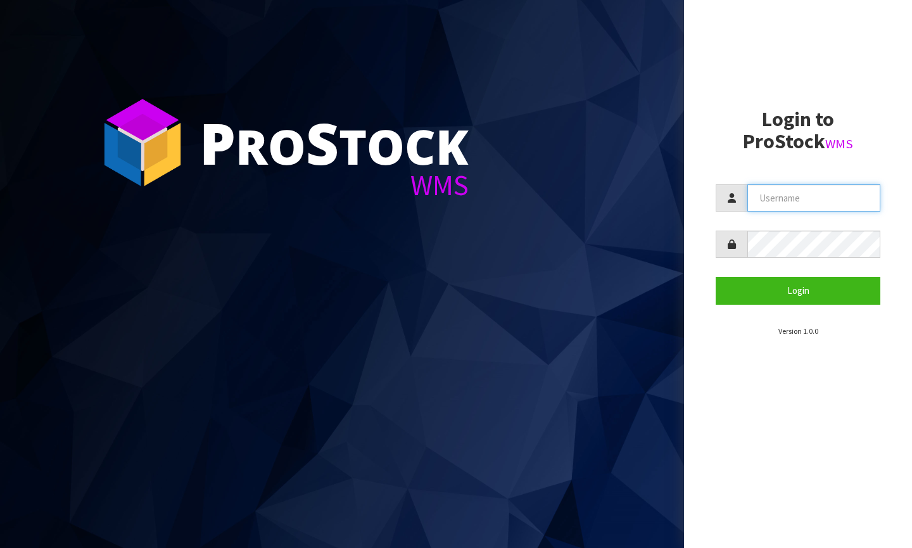
type input "[PERSON_NAME][EMAIL_ADDRESS][DOMAIN_NAME]"
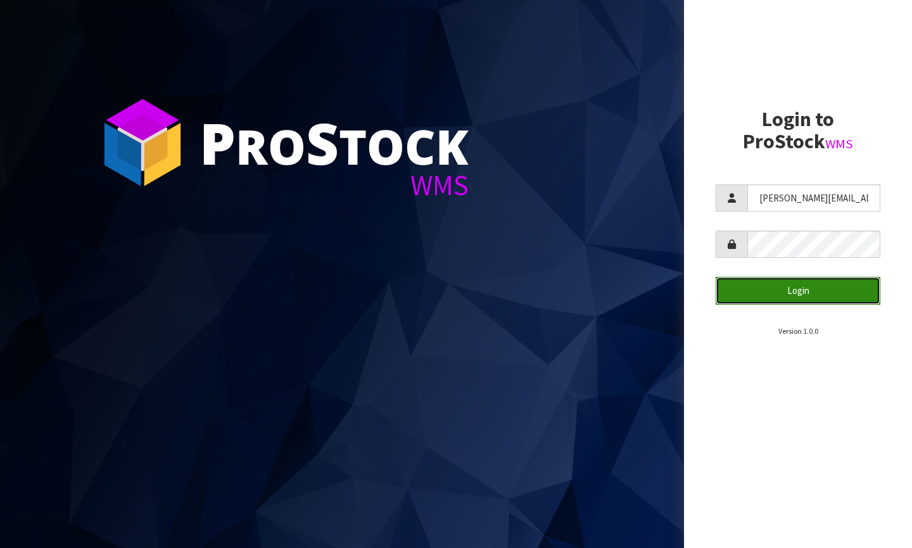
click at [813, 296] on button "Login" at bounding box center [798, 290] width 165 height 27
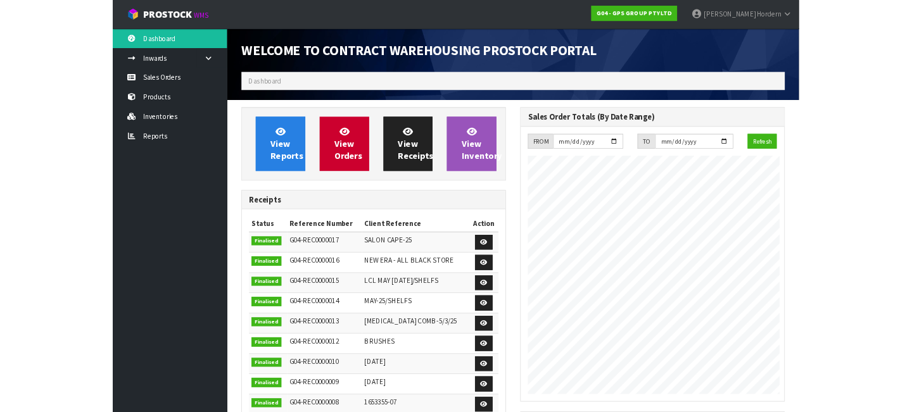
scroll to position [632992, 633140]
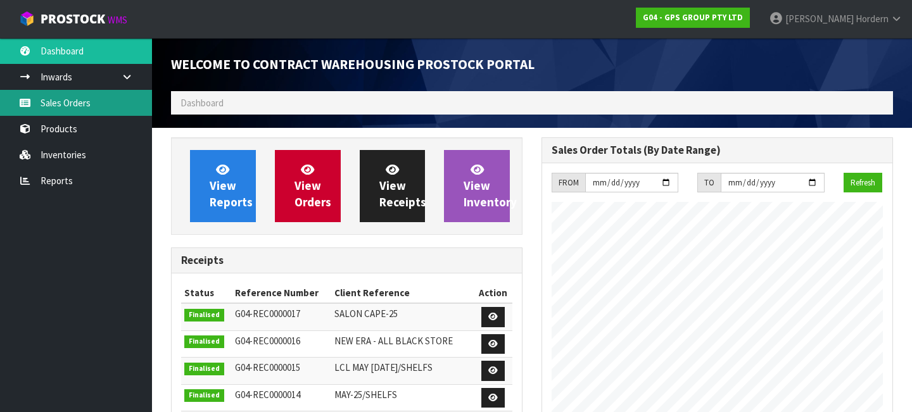
click at [80, 96] on link "Sales Orders" at bounding box center [76, 103] width 152 height 26
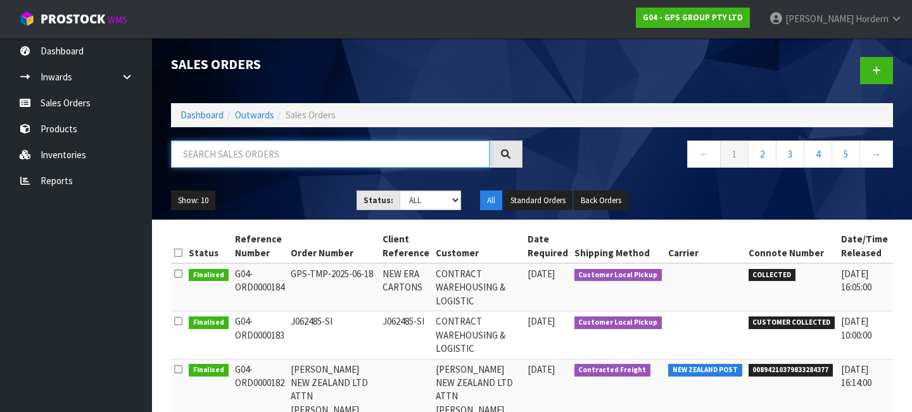
click at [331, 155] on input "text" at bounding box center [330, 154] width 319 height 27
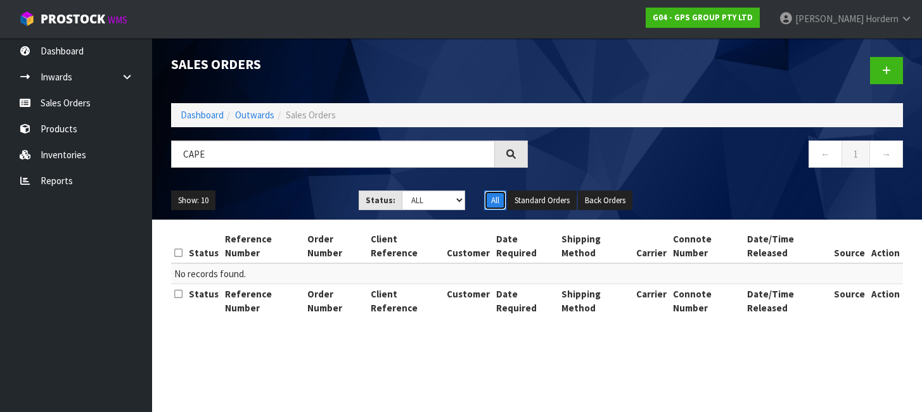
click at [495, 203] on button "All" at bounding box center [495, 201] width 22 height 20
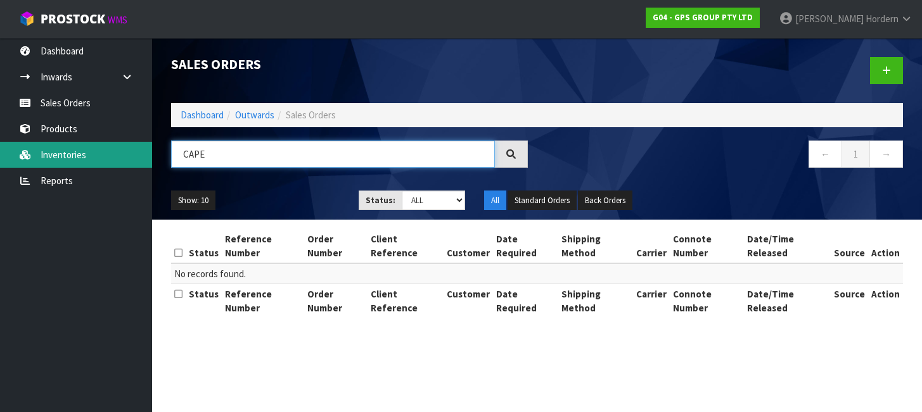
drag, startPoint x: 214, startPoint y: 157, endPoint x: 151, endPoint y: 156, distance: 63.4
click at [151, 156] on body "Toggle navigation ProStock WMS G04 - GPS GROUP PTY LTD [PERSON_NAME] Logout Das…" at bounding box center [461, 206] width 922 height 412
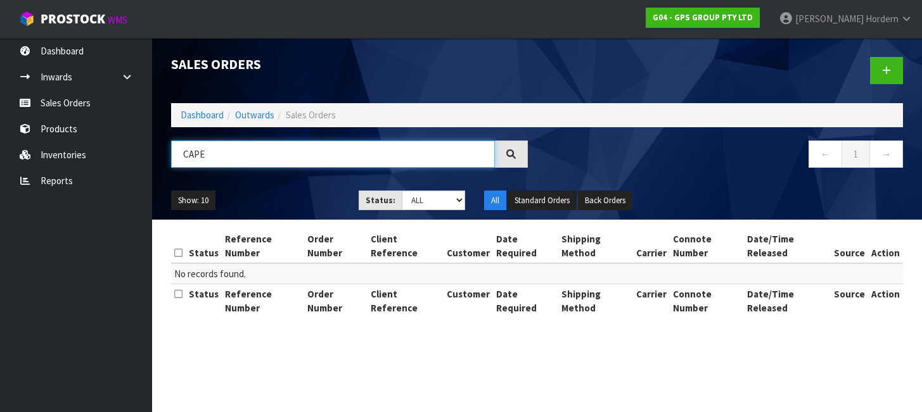
paste input "HEN10110"
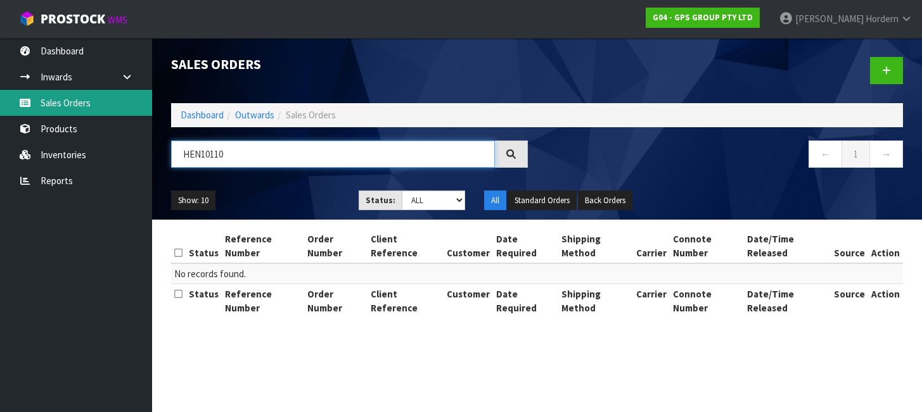
type input "HEN10110"
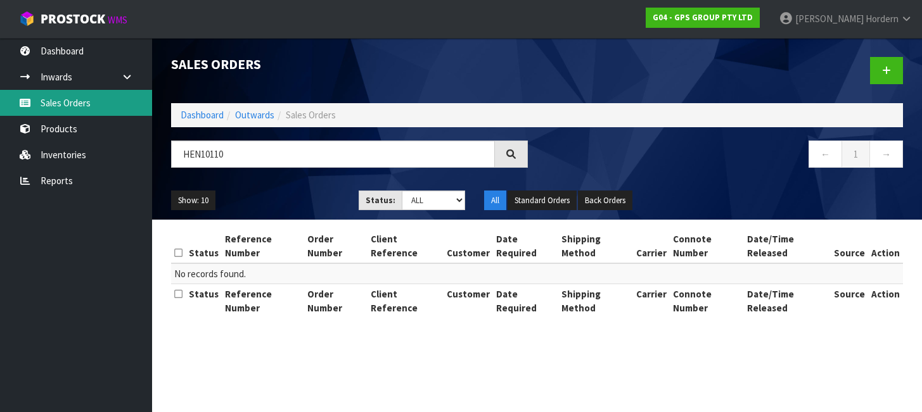
click at [79, 109] on link "Sales Orders" at bounding box center [76, 103] width 152 height 26
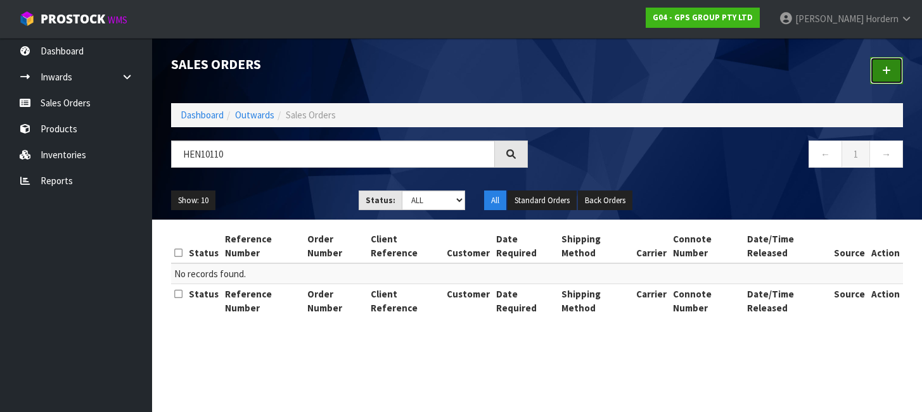
click at [880, 70] on link at bounding box center [886, 70] width 33 height 27
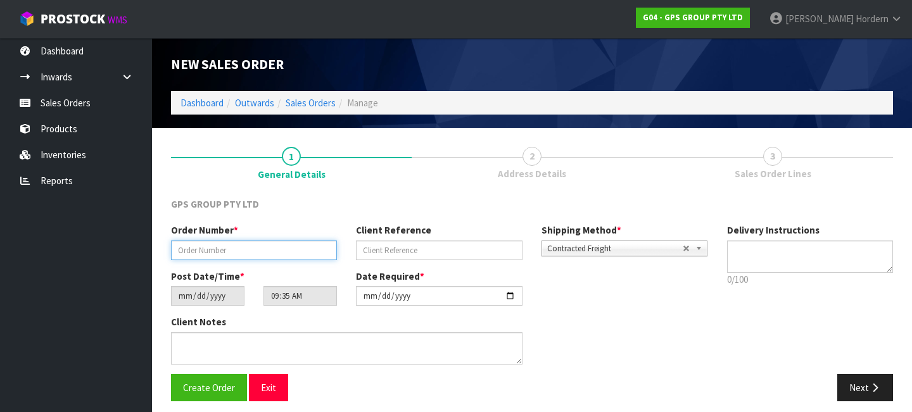
click at [260, 250] on input "text" at bounding box center [254, 251] width 166 height 20
paste input "J062761"
type input "J062761"
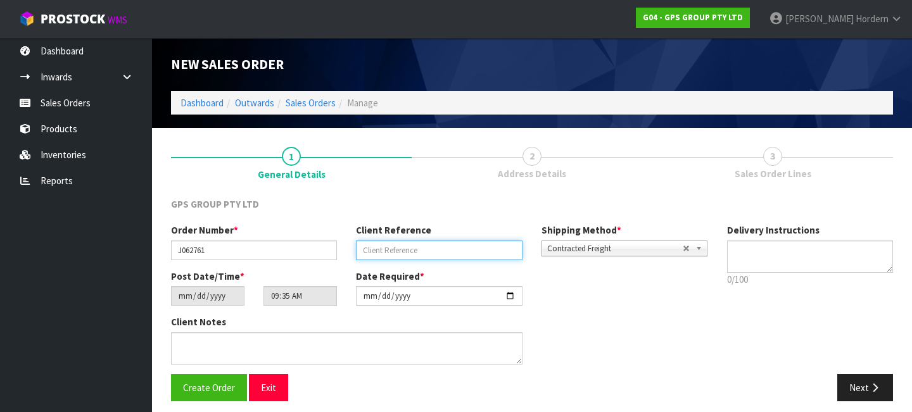
click at [422, 250] on input "text" at bounding box center [439, 251] width 166 height 20
paste input "J062761"
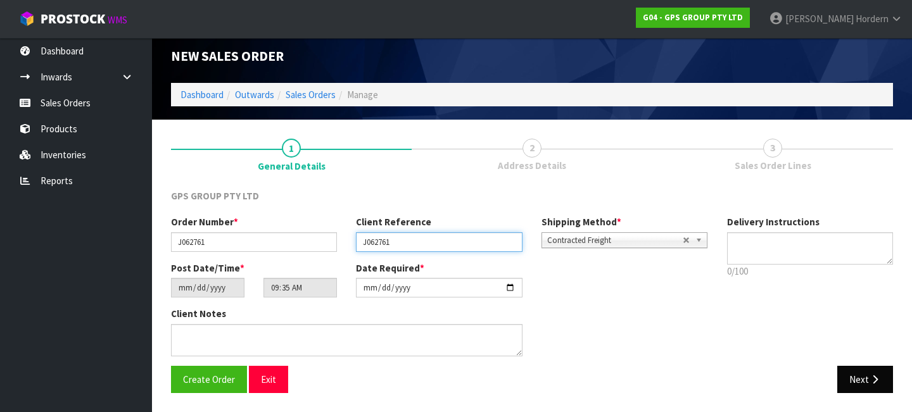
type input "J062761"
click at [851, 382] on button "Next" at bounding box center [866, 379] width 56 height 27
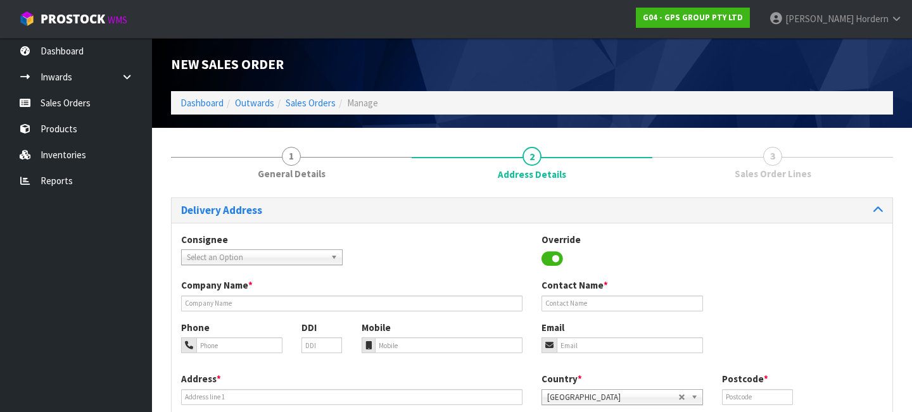
click at [293, 257] on span "Select an Option" at bounding box center [256, 257] width 139 height 15
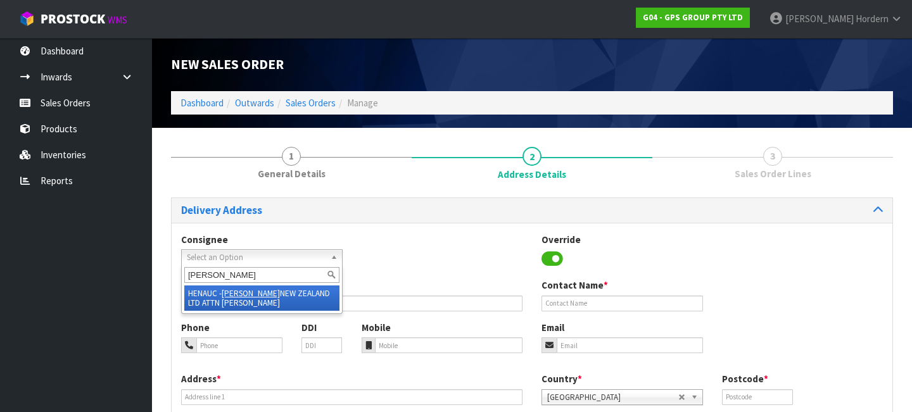
type input "[PERSON_NAME]"
click at [253, 302] on li "HENAUC - [PERSON_NAME] NEW ZEALAND LTD ATTN [PERSON_NAME]" at bounding box center [261, 298] width 155 height 25
type input "[PERSON_NAME] NEW ZEALAND LTD ATTN [PERSON_NAME]"
type input "ATTENTION: RETAIL MANAGER?"
type input "[STREET_ADDRESS],"
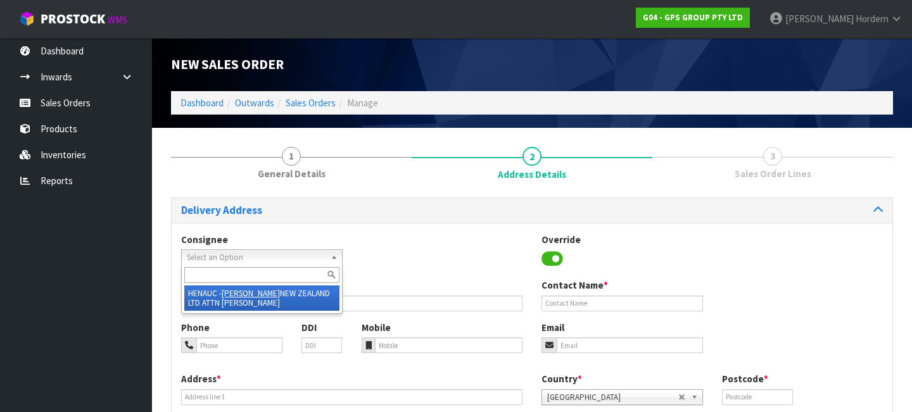
type input "2013"
type input "[GEOGRAPHIC_DATA]"
type input "EAST TAMAKI,"
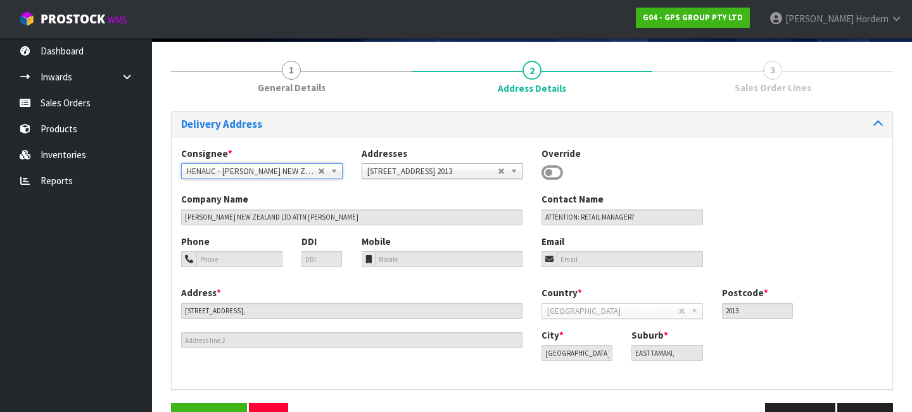
scroll to position [94, 0]
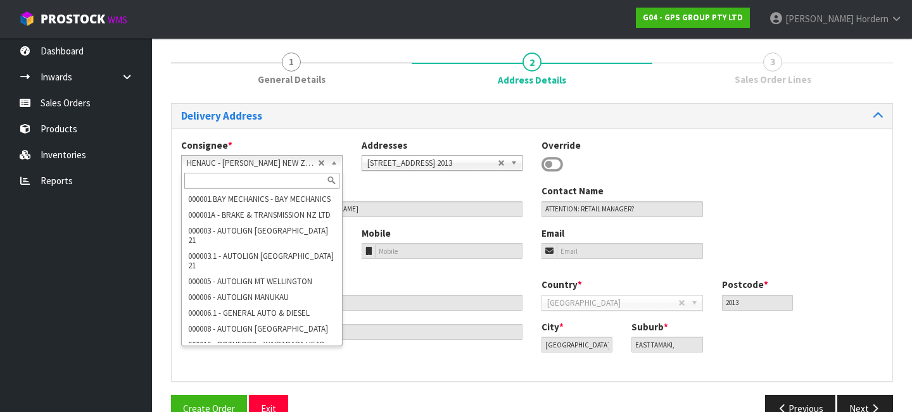
click at [312, 167] on span "HENAUC - [PERSON_NAME] NEW ZEALAND LTD ATTN [PERSON_NAME]" at bounding box center [252, 163] width 131 height 15
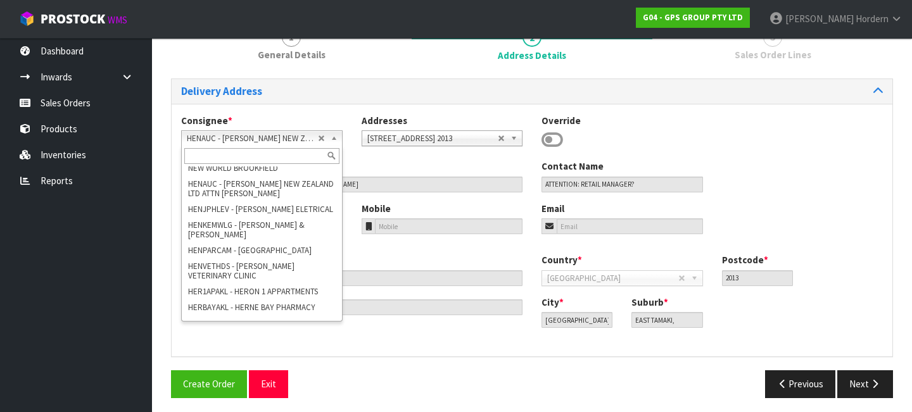
scroll to position [59379, 0]
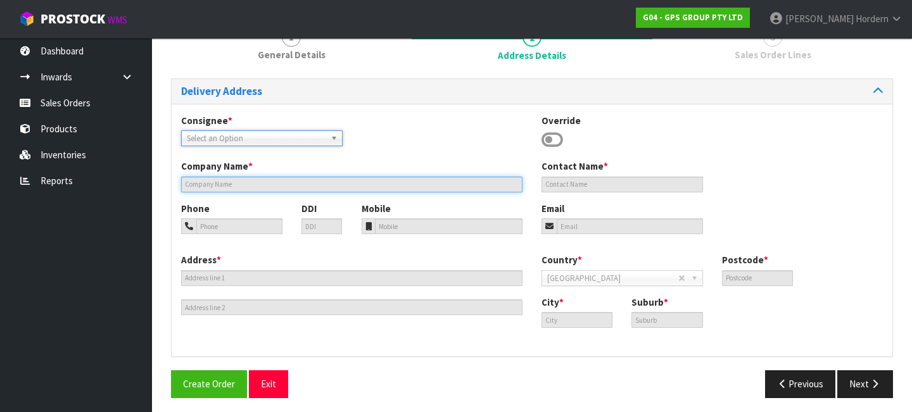
click at [279, 182] on input "text" at bounding box center [351, 185] width 341 height 16
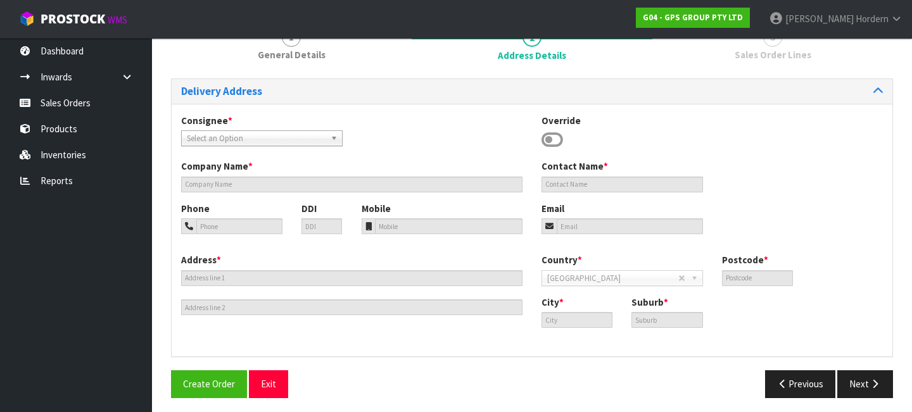
click at [457, 148] on div "Consignee * 000001.BAY MECHANICS - BAY MECHANICS 000001A - BRAKE & TRANSMISSION…" at bounding box center [532, 137] width 721 height 46
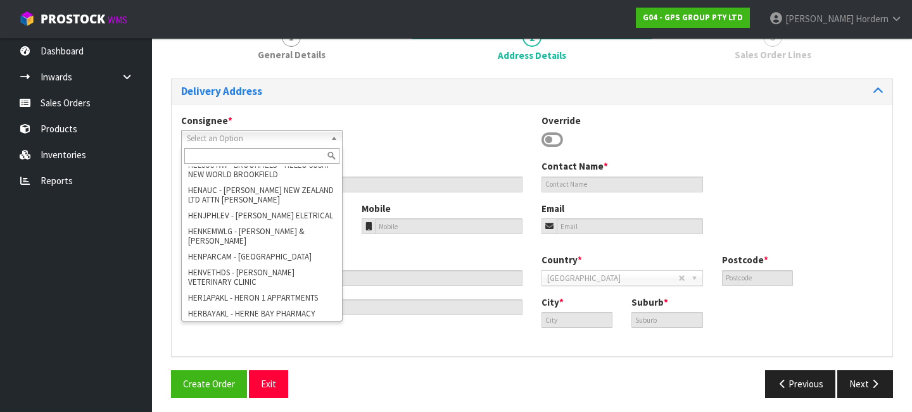
click at [305, 132] on span "Select an Option" at bounding box center [252, 138] width 131 height 15
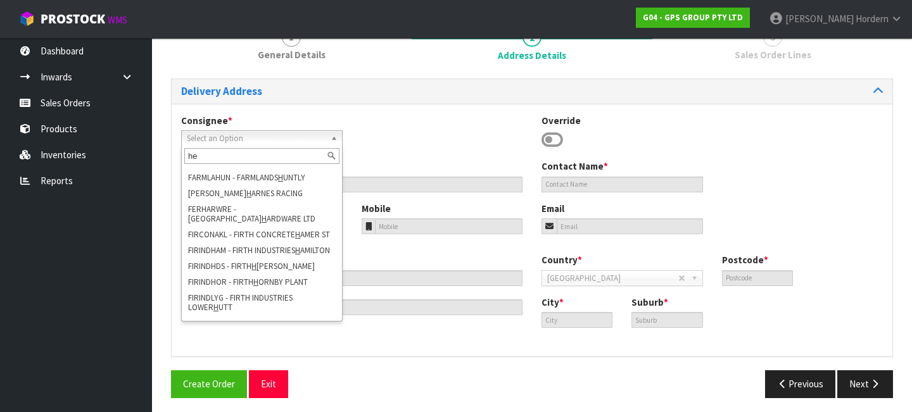
scroll to position [0, 0]
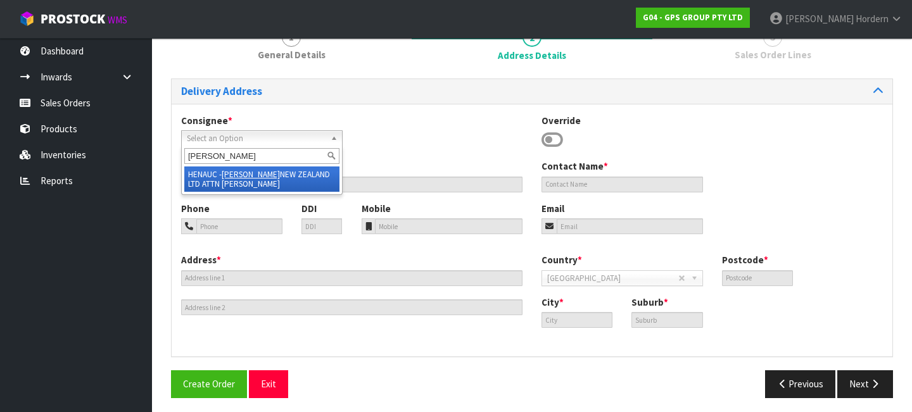
type input "[PERSON_NAME]"
click at [239, 180] on li "HENAUC - [PERSON_NAME] NEW ZEALAND LTD ATTN [PERSON_NAME]" at bounding box center [261, 179] width 155 height 25
type input "[PERSON_NAME] NEW ZEALAND LTD ATTN [PERSON_NAME]"
type input "ATTENTION: RETAIL MANAGER?"
type input "[STREET_ADDRESS],"
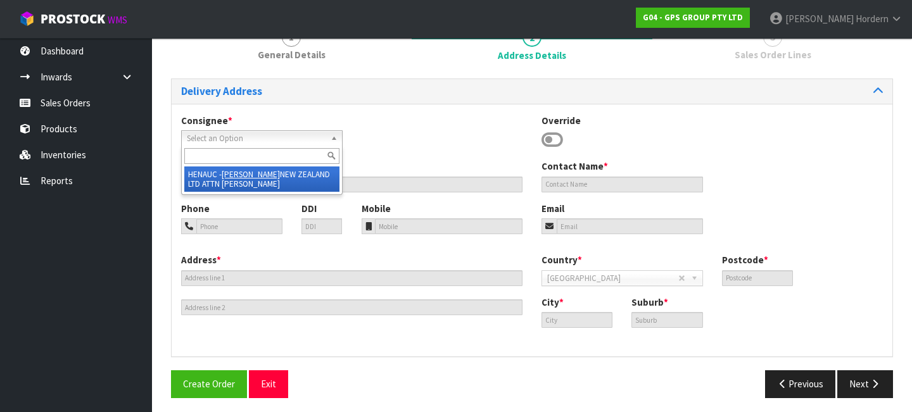
type input "2013"
type input "[GEOGRAPHIC_DATA]"
type input "EAST TAMAKI,"
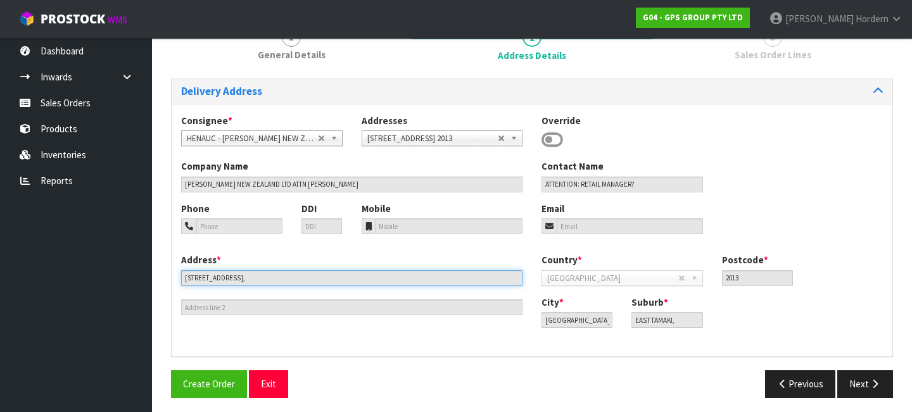
click at [270, 278] on input "[STREET_ADDRESS]," at bounding box center [351, 279] width 341 height 16
drag, startPoint x: 270, startPoint y: 278, endPoint x: 131, endPoint y: 269, distance: 139.1
click at [131, 269] on body "Toggle navigation ProStock WMS G04 - GPS GROUP PTY LTD [PERSON_NAME] Logout Das…" at bounding box center [456, 87] width 912 height 412
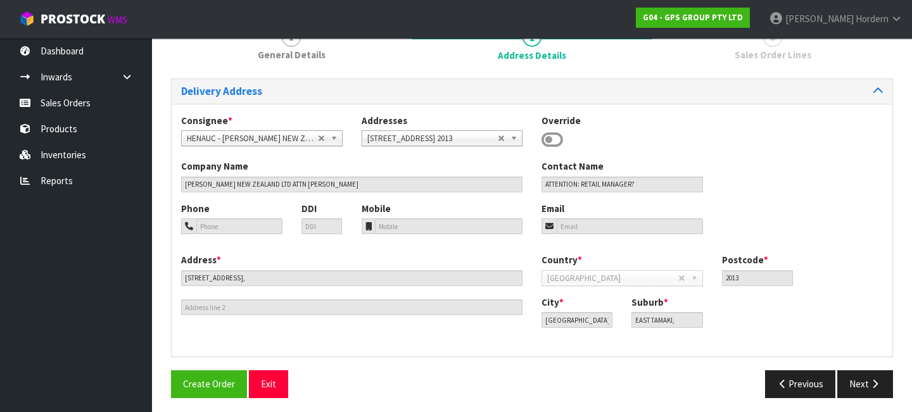
click at [492, 256] on div "Address * [STREET_ADDRESS]," at bounding box center [352, 284] width 360 height 62
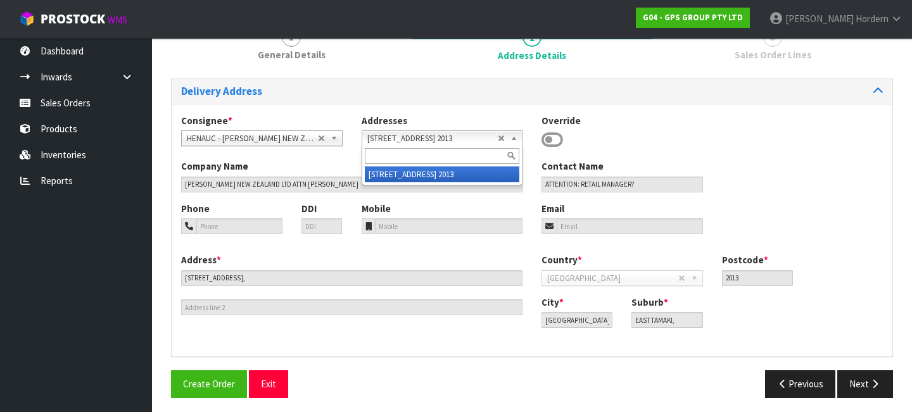
click at [473, 140] on span "[STREET_ADDRESS] 2013" at bounding box center [432, 138] width 131 height 15
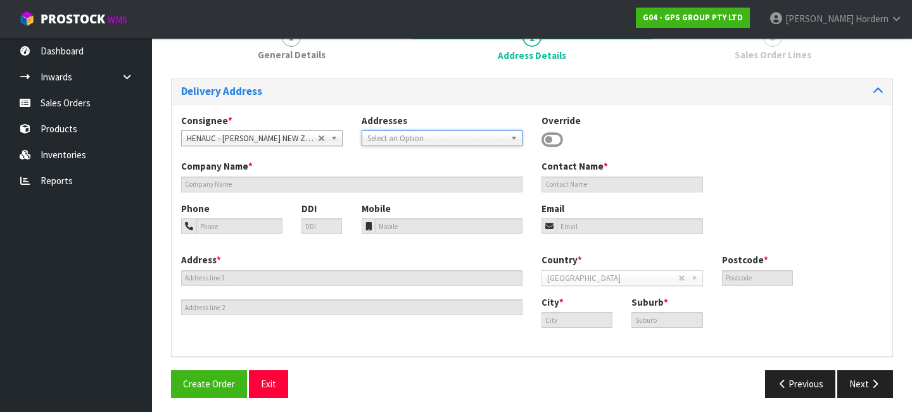
click at [495, 139] on span "Select an Option" at bounding box center [432, 138] width 131 height 15
click at [379, 134] on span "Select an Option" at bounding box center [432, 138] width 131 height 15
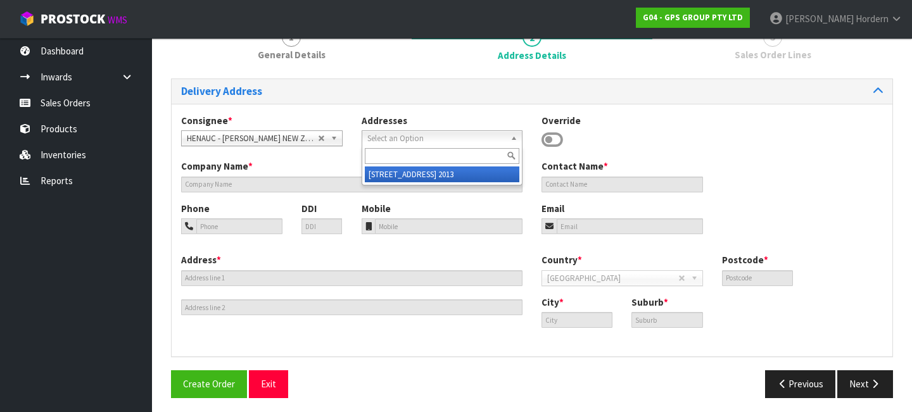
paste input "[STREET_ADDRESS]"
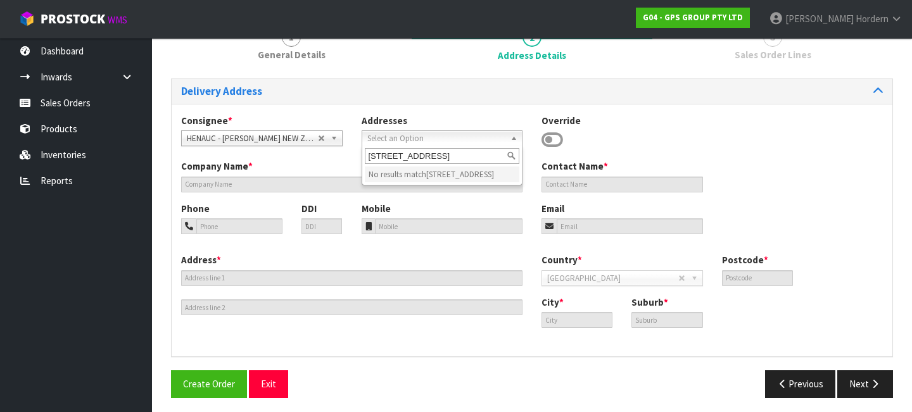
type input "[STREET_ADDRESS]"
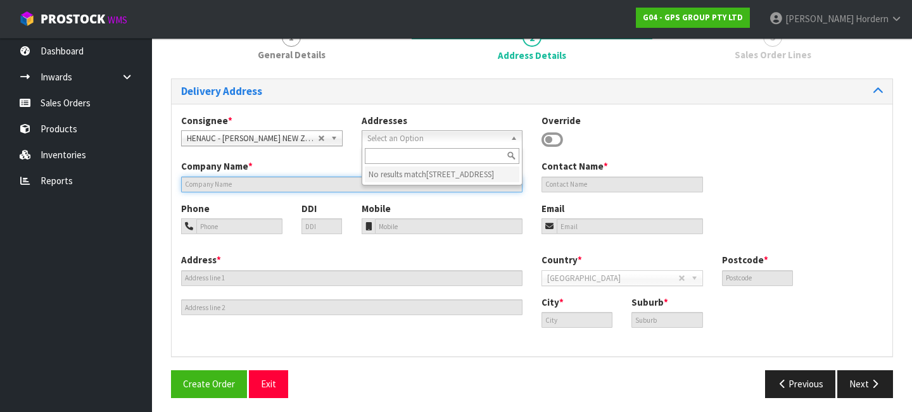
click at [220, 188] on input "text" at bounding box center [351, 185] width 341 height 16
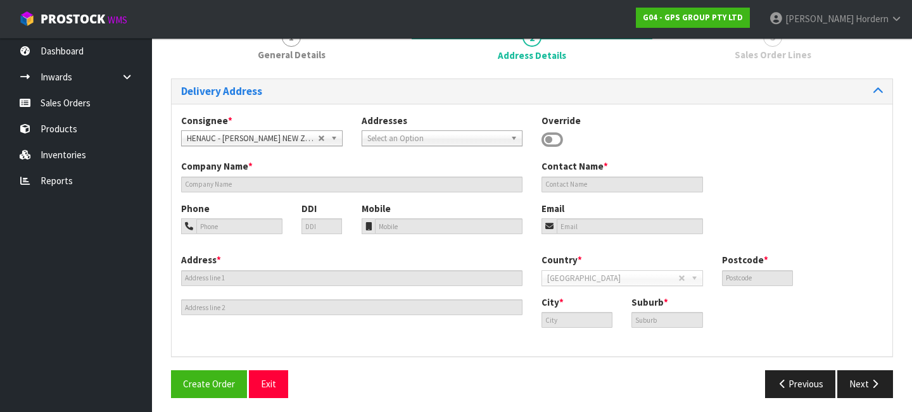
click at [454, 361] on div "Delivery Address Consignee * 000001.BAY MECHANICS - BAY MECHANICS 000001A - BRA…" at bounding box center [532, 243] width 722 height 329
click at [558, 136] on icon at bounding box center [553, 140] width 22 height 19
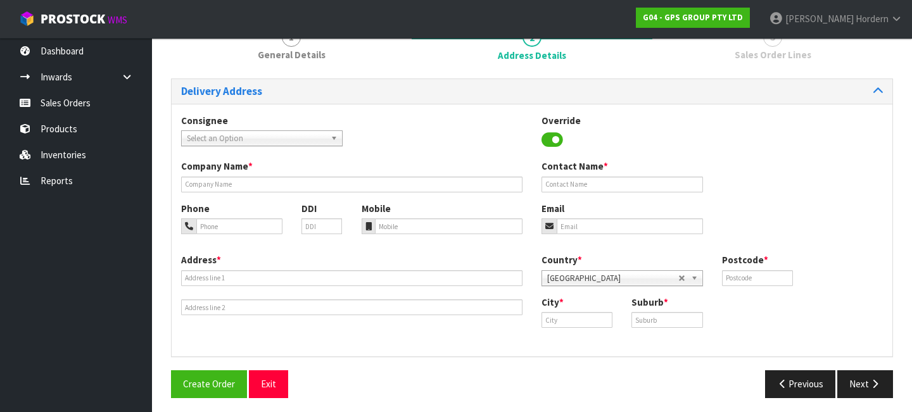
click at [261, 138] on span "Select an Option" at bounding box center [252, 138] width 131 height 15
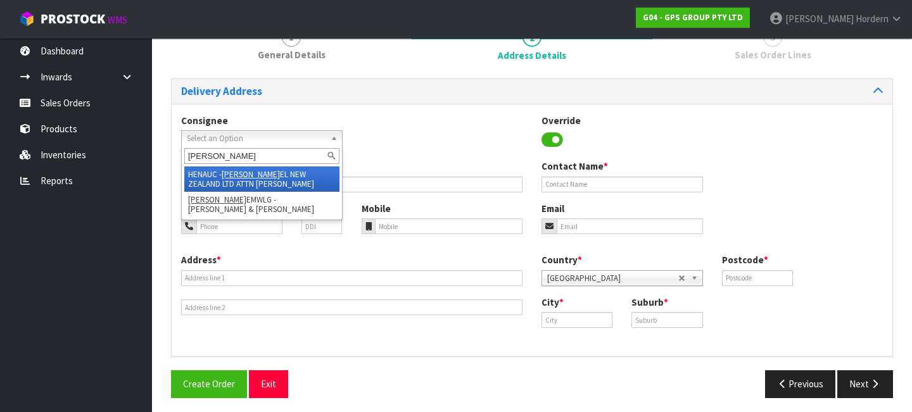
type input "[PERSON_NAME]"
click at [266, 172] on li "HENAUC - HENK EL NEW ZEALAND LTD ATTN [PERSON_NAME]" at bounding box center [261, 179] width 155 height 25
type input "[PERSON_NAME] NEW ZEALAND LTD ATTN [PERSON_NAME]"
type input "ATTENTION: RETAIL MANAGER?"
type input "[STREET_ADDRESS],"
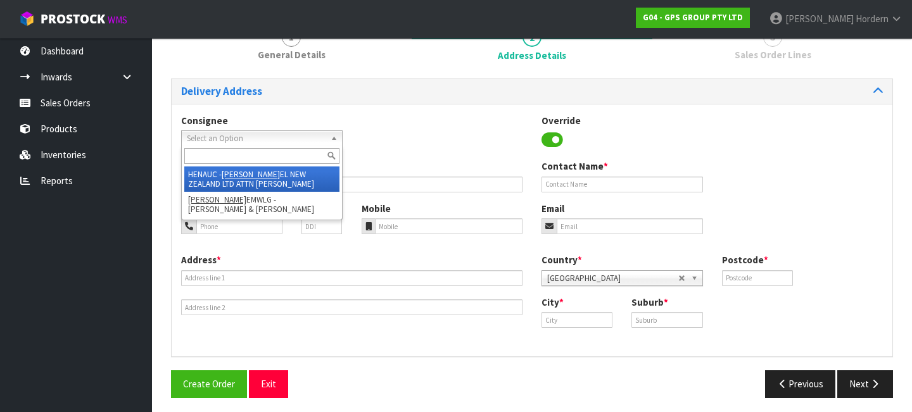
type input "2013"
type input "[GEOGRAPHIC_DATA]"
type input "EAST TAMAKI,"
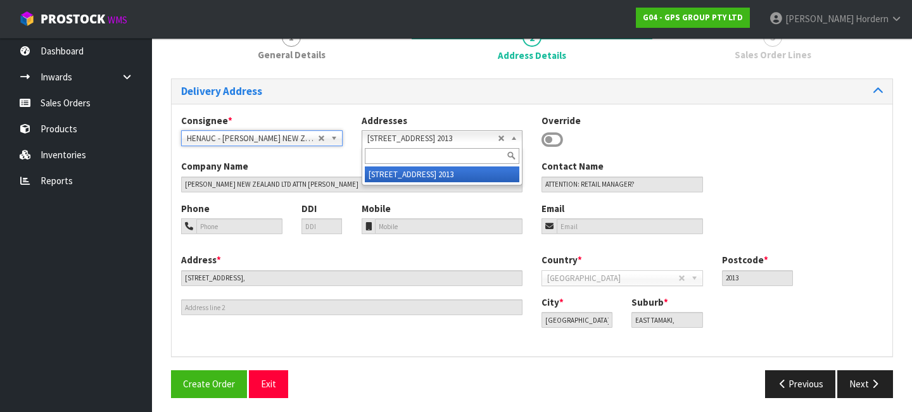
click at [514, 139] on b at bounding box center [516, 138] width 11 height 15
paste input "[STREET_ADDRESS]"
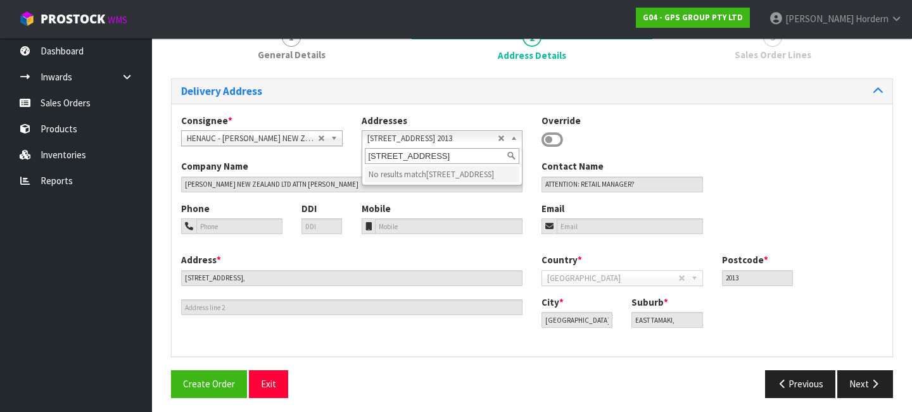
type input "[STREET_ADDRESS]"
click at [488, 111] on div "Consignee * 000001.BAY MECHANICS - BAY MECHANICS 000001A - BRAKE & TRANSMISSION…" at bounding box center [532, 230] width 721 height 253
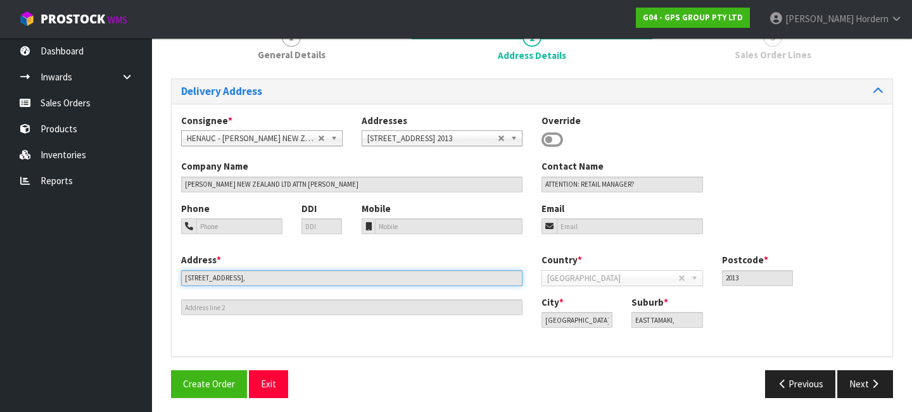
click at [225, 283] on input "[STREET_ADDRESS]," at bounding box center [351, 279] width 341 height 16
click at [280, 276] on input "[STREET_ADDRESS]," at bounding box center [351, 279] width 341 height 16
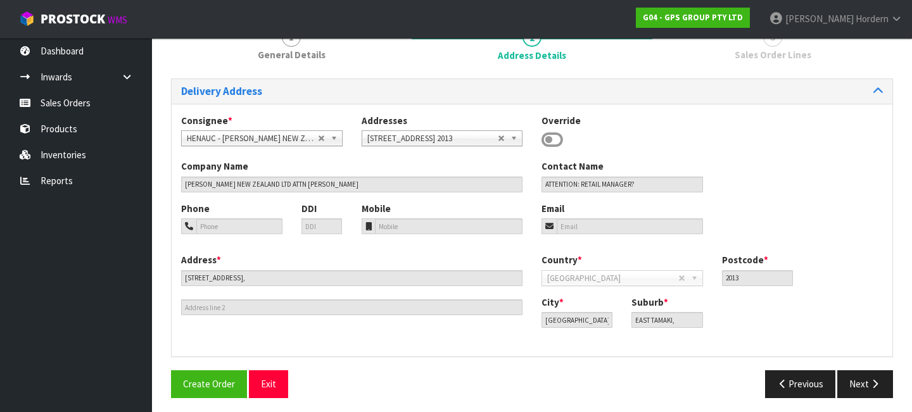
click at [299, 240] on div "Phone DDI" at bounding box center [262, 223] width 181 height 42
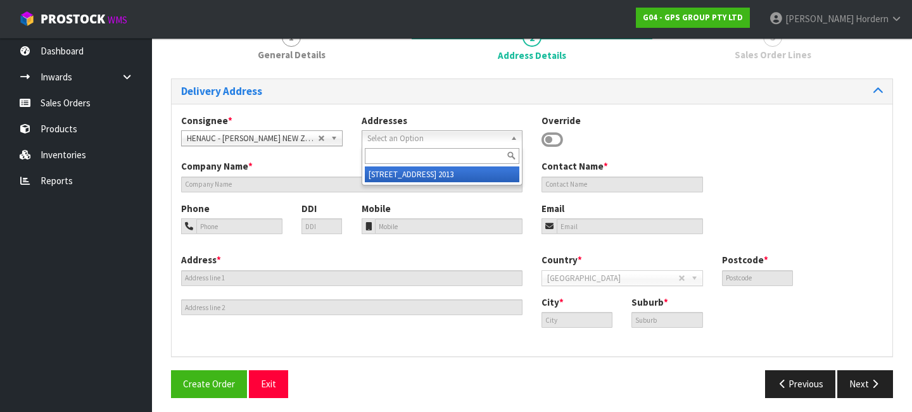
click at [470, 143] on span "Select an Option" at bounding box center [432, 138] width 131 height 15
click at [689, 143] on div "Override" at bounding box center [622, 132] width 181 height 37
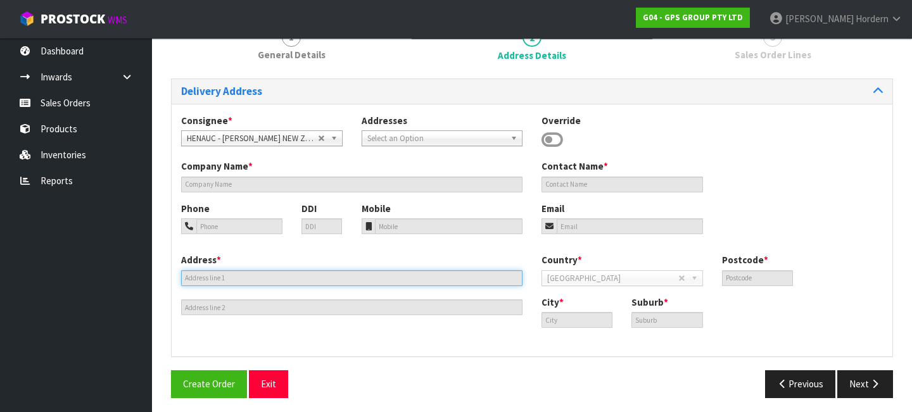
click at [230, 272] on input "text" at bounding box center [351, 279] width 341 height 16
drag, startPoint x: 366, startPoint y: 274, endPoint x: 400, endPoint y: 242, distance: 47.5
click at [369, 269] on div "Address *" at bounding box center [352, 284] width 360 height 62
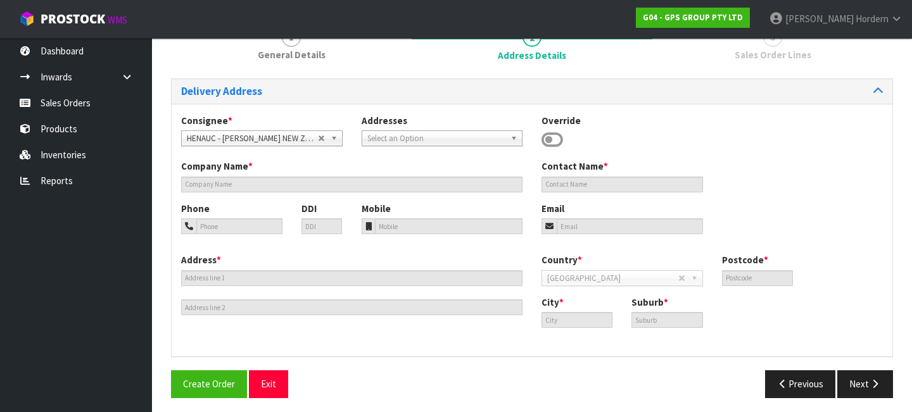
click at [400, 242] on div "Phone DDI Mobile Email" at bounding box center [532, 227] width 721 height 51
click at [556, 137] on icon at bounding box center [553, 140] width 22 height 19
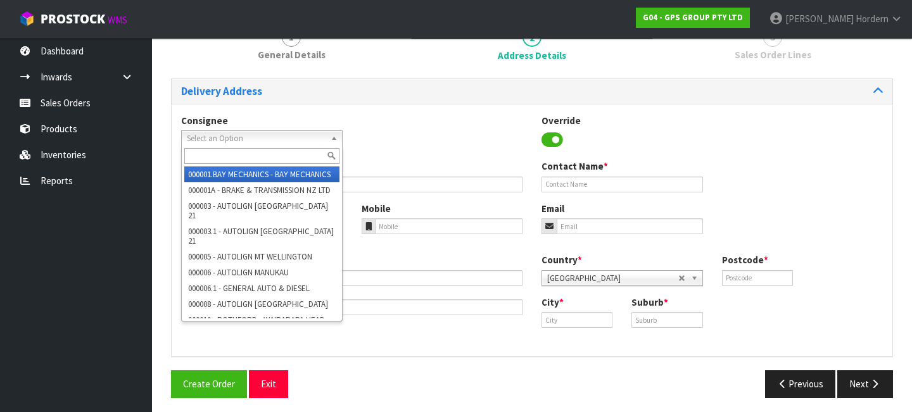
click at [314, 140] on span "Select an Option" at bounding box center [252, 138] width 131 height 15
click at [458, 254] on div "Address *" at bounding box center [352, 284] width 360 height 62
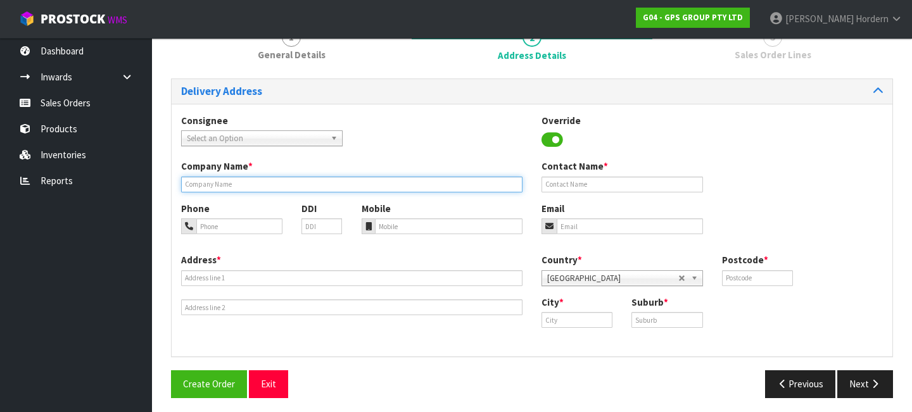
click at [272, 186] on input "text" at bounding box center [351, 185] width 341 height 16
type input "[PERSON_NAME] NEW ZEALAND HEAD OFFCE"
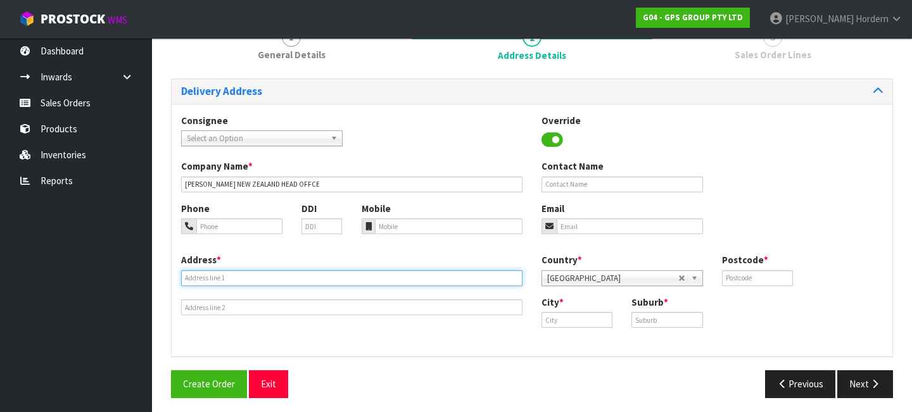
click at [238, 281] on input "text" at bounding box center [351, 279] width 341 height 16
paste input "[STREET_ADDRESS]"
type input "[STREET_ADDRESS]"
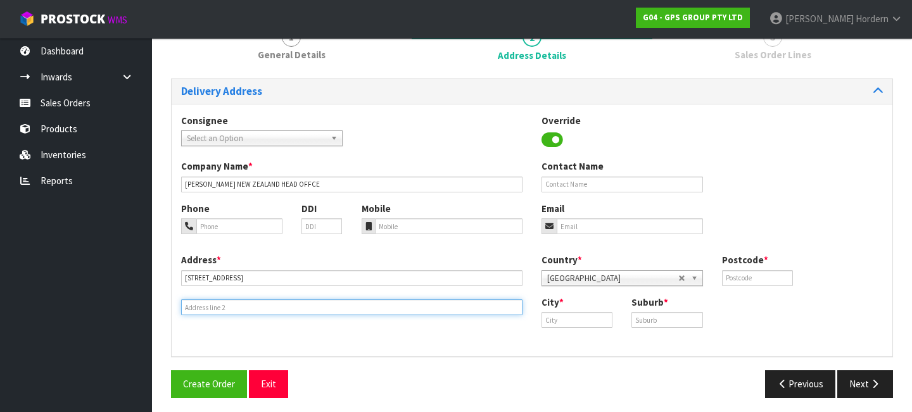
click at [322, 302] on input "text" at bounding box center [351, 308] width 341 height 16
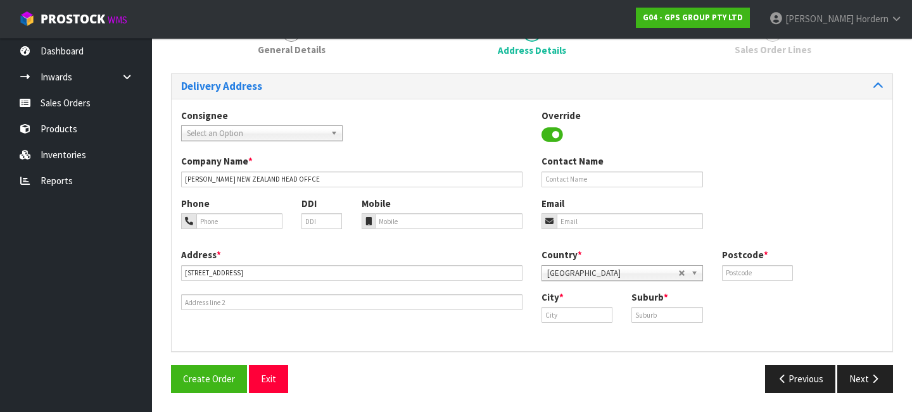
scroll to position [124, 0]
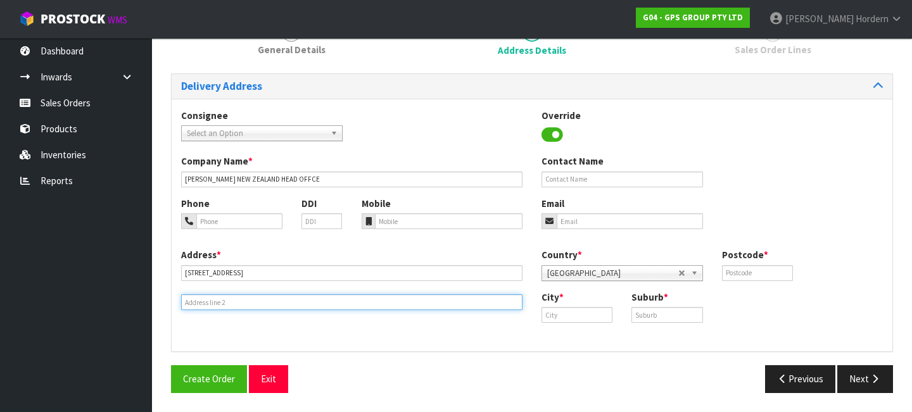
paste input "[GEOGRAPHIC_DATA]"
type input "[GEOGRAPHIC_DATA]"
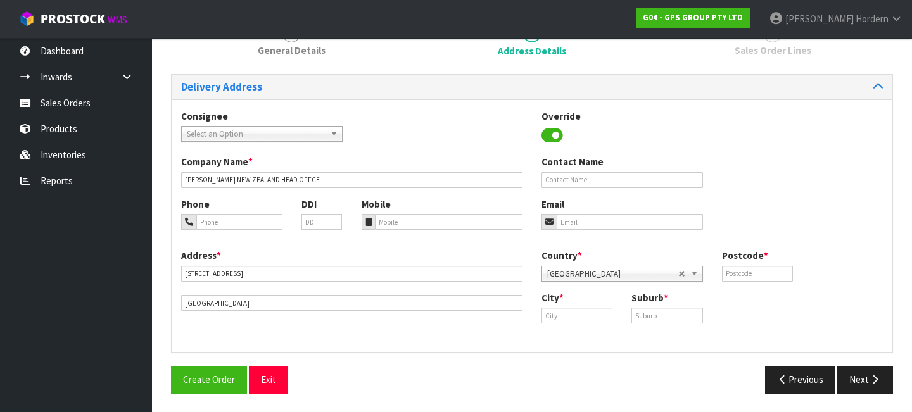
click at [566, 355] on div "Delivery Address Consignee 000001.BAY MECHANICS - BAY MECHANICS 000001A - BRAKE…" at bounding box center [532, 238] width 722 height 329
click at [579, 319] on input "text" at bounding box center [577, 316] width 71 height 16
paste input "[GEOGRAPHIC_DATA]"
type input "[GEOGRAPHIC_DATA]"
drag, startPoint x: 476, startPoint y: 340, endPoint x: 597, endPoint y: 329, distance: 121.5
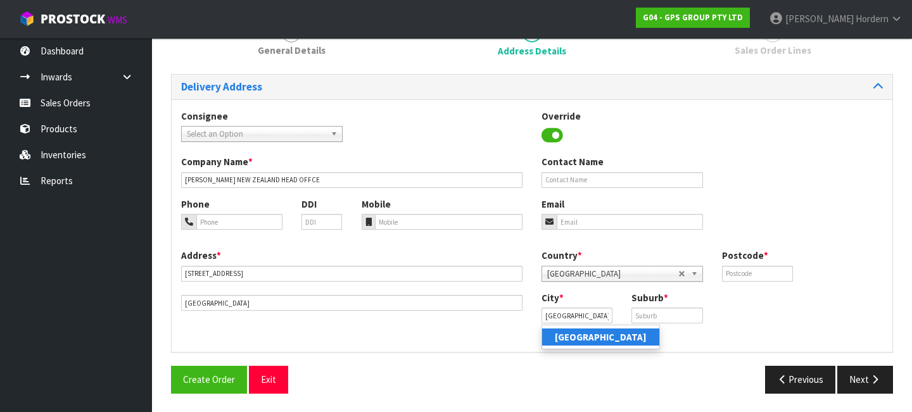
click at [480, 339] on div "Address * [STREET_ADDRESS] Country * [GEOGRAPHIC_DATA] [GEOGRAPHIC_DATA] [GEOGR…" at bounding box center [532, 296] width 721 height 94
click at [670, 315] on input "text" at bounding box center [667, 316] width 71 height 16
type input "2013"
drag, startPoint x: 656, startPoint y: 315, endPoint x: 592, endPoint y: 314, distance: 64.0
click at [592, 314] on div "City * [GEOGRAPHIC_DATA] Suburb * 2013" at bounding box center [712, 312] width 360 height 42
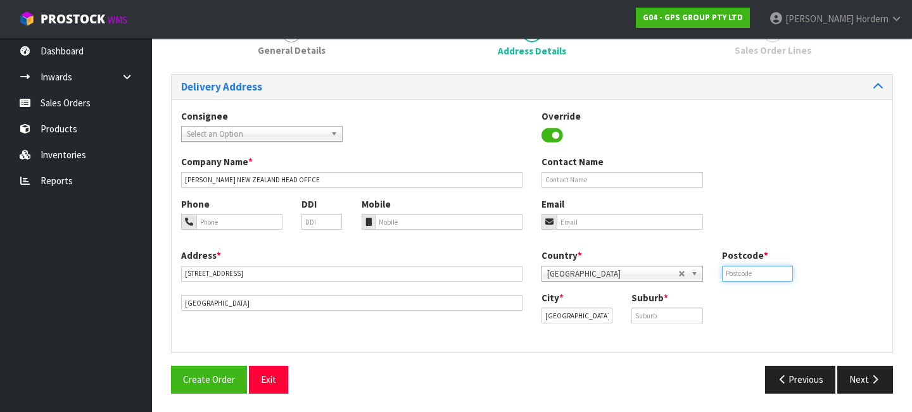
click at [753, 271] on input "text" at bounding box center [757, 274] width 71 height 16
paste input "2013"
type input "2013"
click at [876, 277] on div "Country * [GEOGRAPHIC_DATA] [GEOGRAPHIC_DATA] [GEOGRAPHIC_DATA] [GEOGRAPHIC_DAT…" at bounding box center [712, 270] width 360 height 42
click at [668, 316] on input "text" at bounding box center [667, 316] width 71 height 16
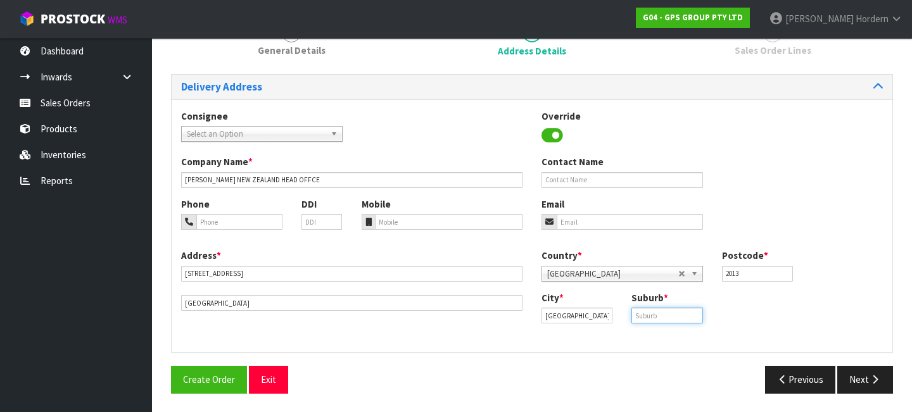
paste input "2013"
click at [653, 314] on input "2013" at bounding box center [667, 316] width 71 height 16
paste input "EAST TAMAKI"
type input "EAST TAMAKI"
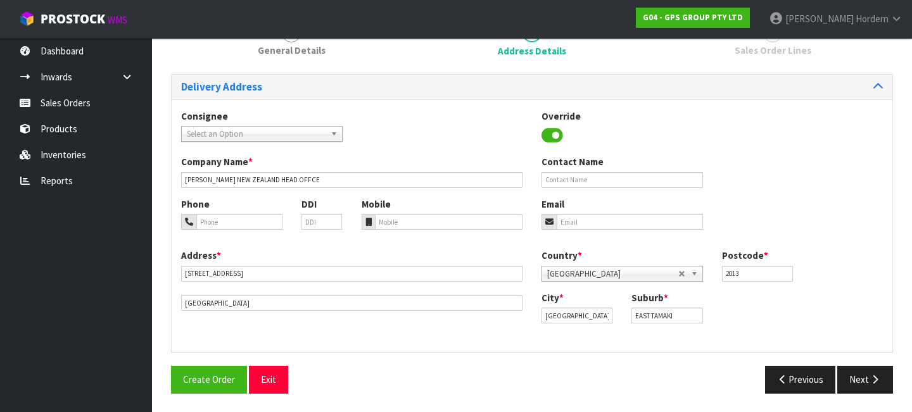
click at [746, 315] on div "City * [GEOGRAPHIC_DATA] Suburb * [GEOGRAPHIC_DATA]" at bounding box center [712, 312] width 360 height 42
click at [633, 179] on input "text" at bounding box center [623, 180] width 162 height 16
paste input "[PERSON_NAME]"
type input "[PERSON_NAME]"
click at [781, 166] on div "Company Name [PERSON_NAME] NEW ZEALAND HEAD OFFCE Contact Name [PERSON_NAME]" at bounding box center [532, 176] width 721 height 42
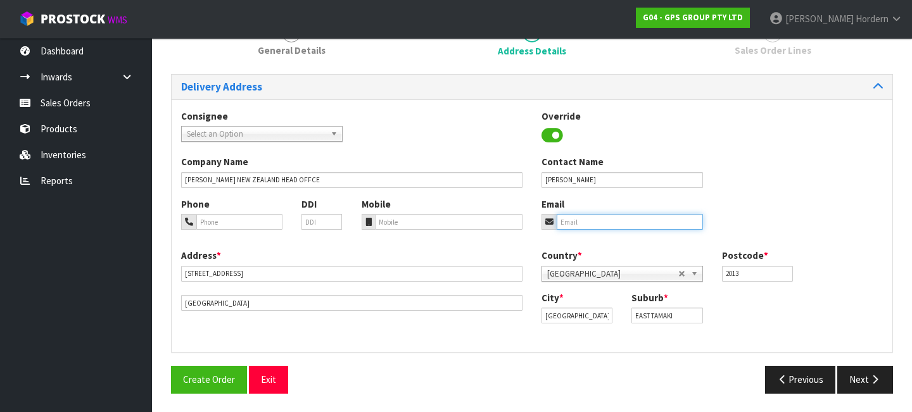
click at [576, 219] on input "email" at bounding box center [630, 222] width 146 height 16
paste input "[PERSON_NAME][EMAIL_ADDRESS][PERSON_NAME][PERSON_NAME][DOMAIN_NAME]"
type input "[PERSON_NAME][EMAIL_ADDRESS][PERSON_NAME][PERSON_NAME][DOMAIN_NAME]"
click at [822, 172] on div "Company Name [PERSON_NAME] NEW ZEALAND HEAD OFFCE Contact Name [PERSON_NAME]" at bounding box center [532, 176] width 721 height 42
click at [858, 382] on button "Next" at bounding box center [866, 379] width 56 height 27
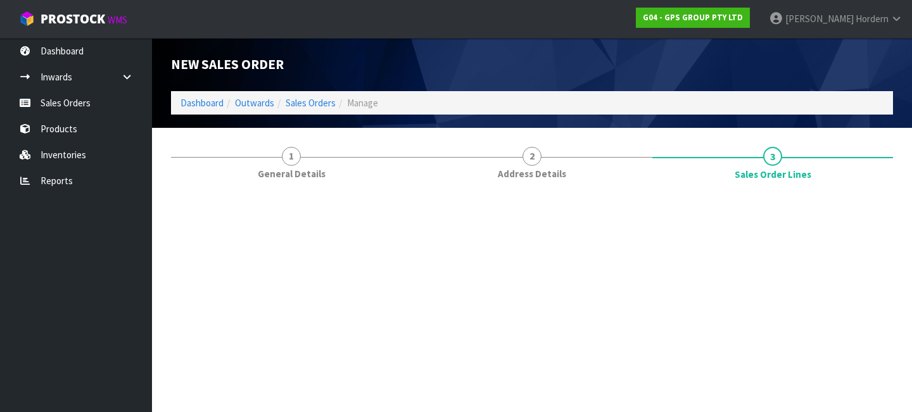
scroll to position [0, 0]
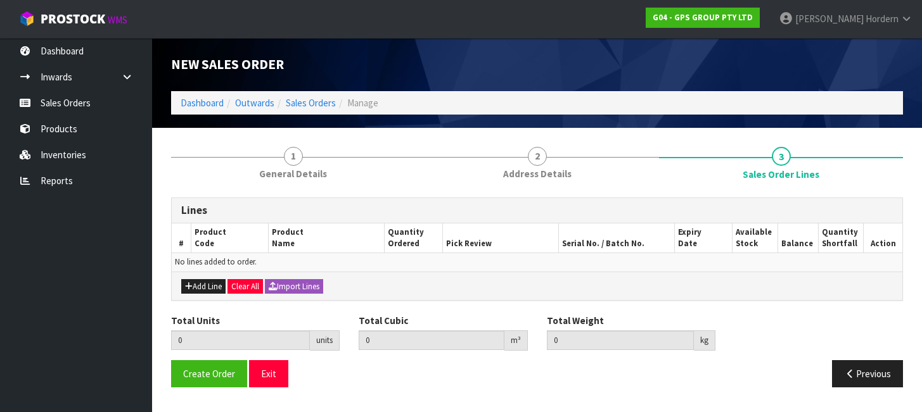
click at [208, 265] on td "No lines added to order." at bounding box center [537, 262] width 730 height 18
click at [201, 282] on button "Add Line" at bounding box center [203, 286] width 44 height 15
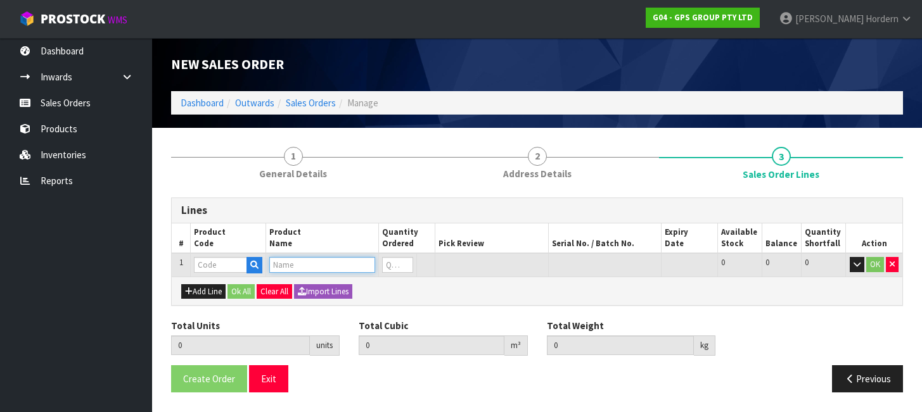
click at [310, 268] on input "text" at bounding box center [322, 265] width 106 height 16
click at [205, 267] on input "text" at bounding box center [220, 265] width 53 height 16
paste input "HEN10110"
type input "HEN10110"
type input "0.000000"
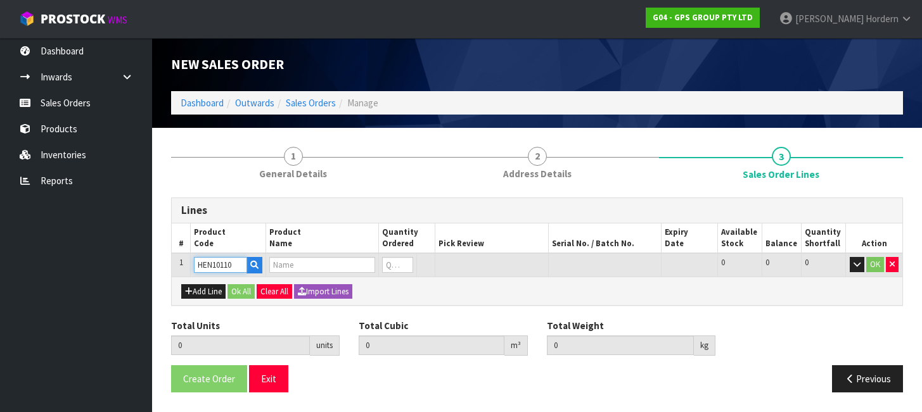
type input "0.000"
type input "BRILLIANCE SALON CAPE 2025"
type input "0"
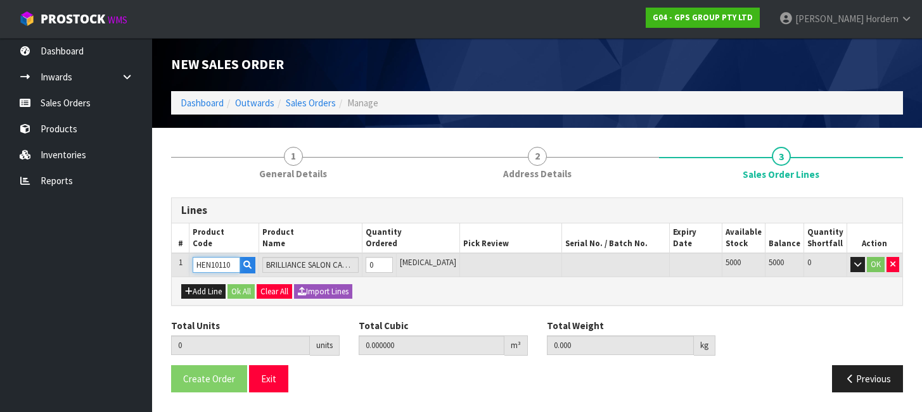
type input "HEN10110"
click at [365, 265] on tr "1 HEN10110 BRILLIANCE SALON CAPE 2025 0 [MEDICAL_DATA] 5000 5000 0 OK" at bounding box center [537, 264] width 730 height 23
type input "1"
type input "0.001584"
type input "0.2"
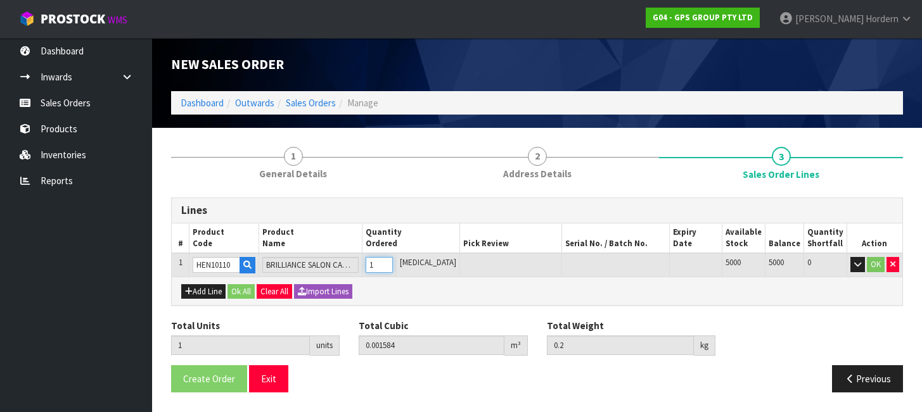
type input "1"
click at [393, 264] on input "1" at bounding box center [379, 265] width 27 height 16
click at [538, 316] on div "Lines # Product Code Product Name Quantity Ordered Pick Review Serial No. / Bat…" at bounding box center [537, 300] width 732 height 205
click at [245, 293] on button "Ok All" at bounding box center [240, 291] width 27 height 15
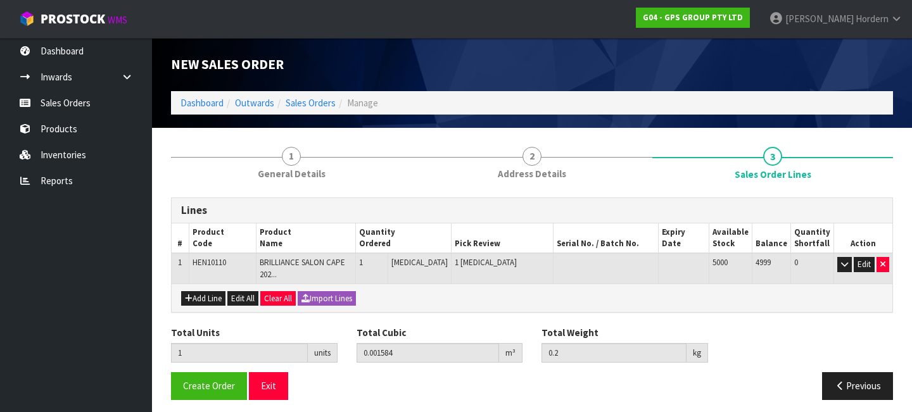
scroll to position [6, 0]
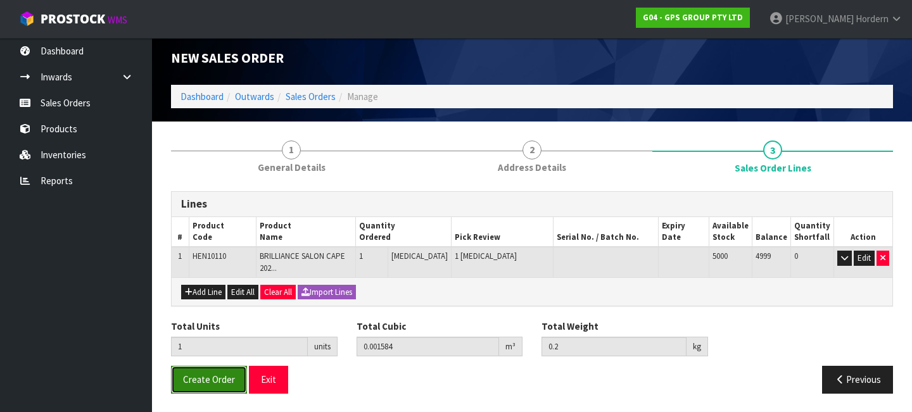
click at [208, 384] on span "Create Order" at bounding box center [209, 380] width 52 height 12
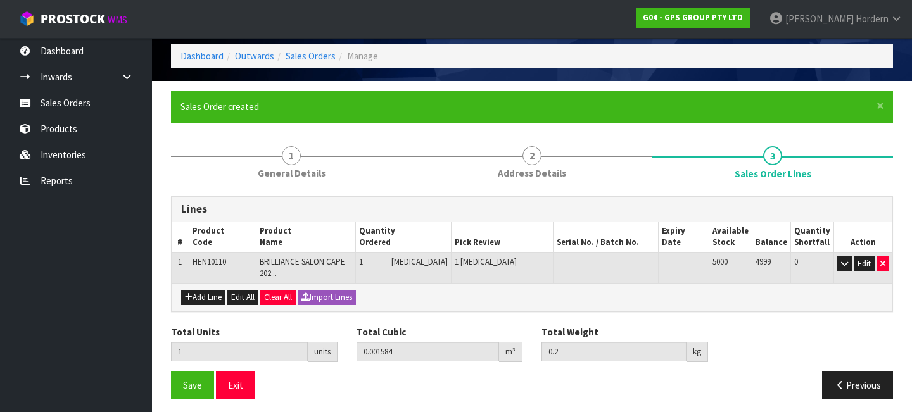
scroll to position [53, 0]
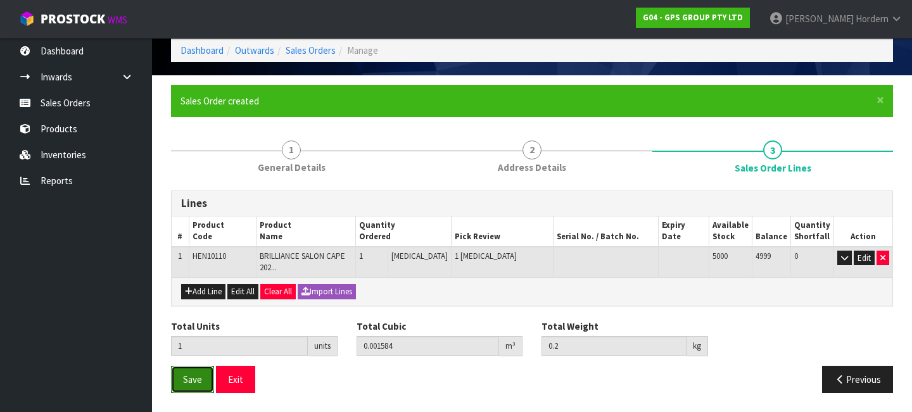
click at [185, 383] on span "Save" at bounding box center [192, 380] width 19 height 12
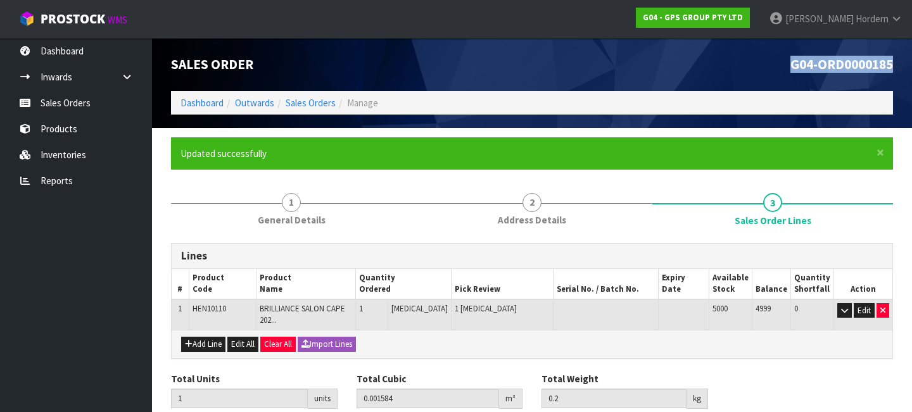
drag, startPoint x: 791, startPoint y: 67, endPoint x: 893, endPoint y: 68, distance: 102.6
click at [893, 68] on div "G04-ORD0000185" at bounding box center [717, 64] width 371 height 53
copy span "G04-ORD0000185"
click at [796, 65] on span "G04-ORD0000185" at bounding box center [842, 64] width 103 height 17
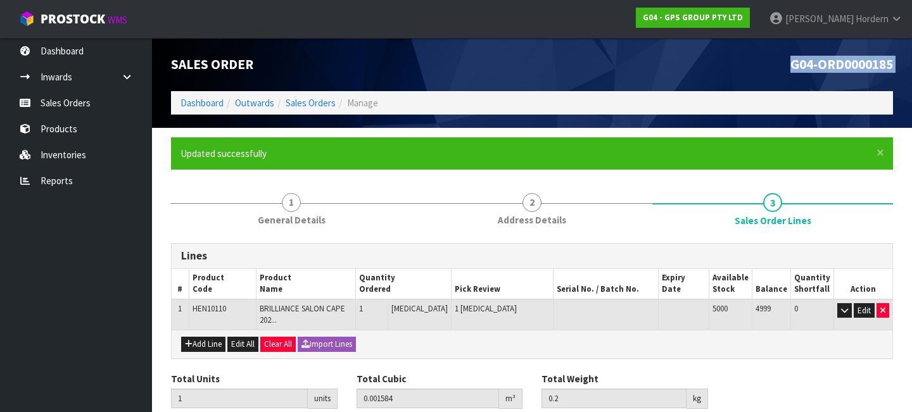
drag, startPoint x: 796, startPoint y: 65, endPoint x: 834, endPoint y: 63, distance: 38.0
click at [834, 63] on span "G04-ORD0000185" at bounding box center [842, 64] width 103 height 17
copy div "G04-ORD0000185"
